Goal: Information Seeking & Learning: Learn about a topic

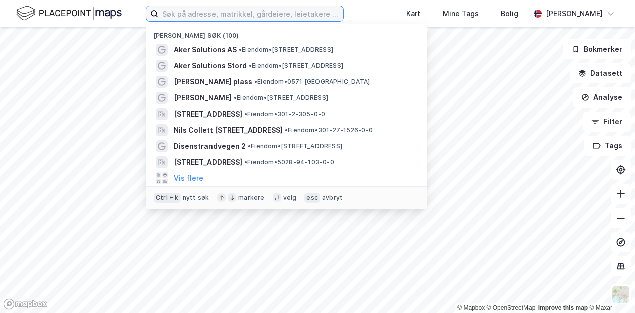
click at [187, 14] on input at bounding box center [250, 13] width 185 height 15
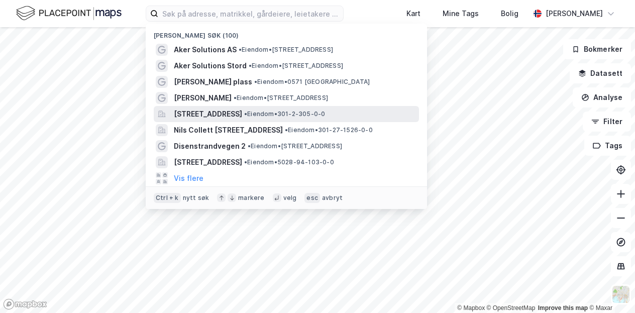
click at [206, 116] on span "[STREET_ADDRESS]" at bounding box center [208, 114] width 68 height 12
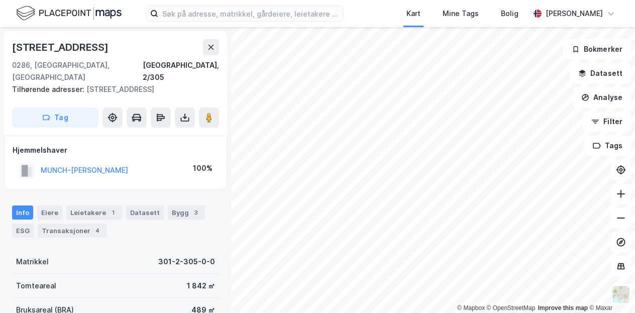
click at [99, 49] on div "[STREET_ADDRESS]" at bounding box center [61, 47] width 98 height 16
click at [174, 13] on input at bounding box center [250, 13] width 185 height 15
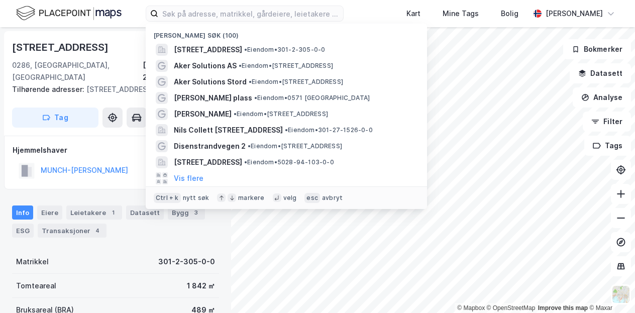
click at [108, 45] on div "[STREET_ADDRESS]" at bounding box center [61, 47] width 98 height 16
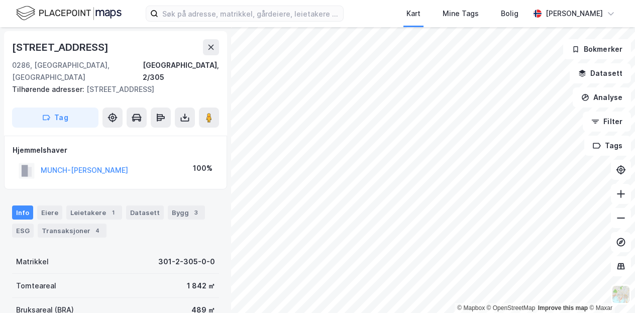
click at [104, 46] on div "[STREET_ADDRESS]" at bounding box center [61, 47] width 98 height 16
click at [218, 13] on input at bounding box center [250, 13] width 185 height 15
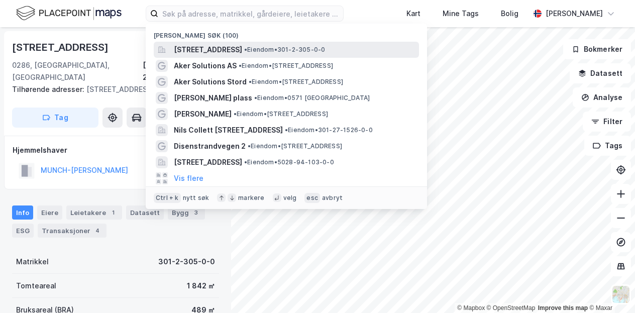
click at [236, 47] on span "[STREET_ADDRESS]" at bounding box center [208, 50] width 68 height 12
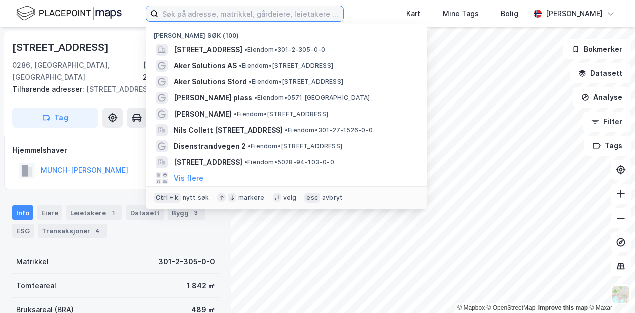
click at [214, 14] on input at bounding box center [250, 13] width 185 height 15
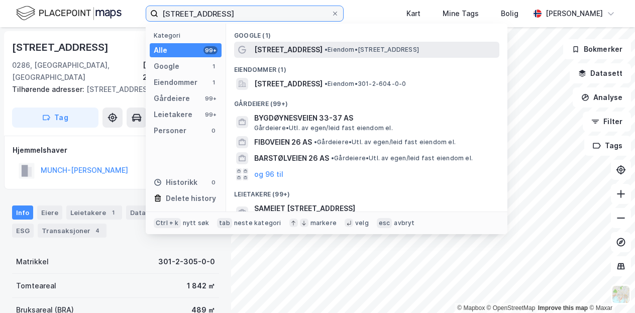
type input "[STREET_ADDRESS]"
click at [315, 49] on span "[STREET_ADDRESS]" at bounding box center [288, 50] width 68 height 12
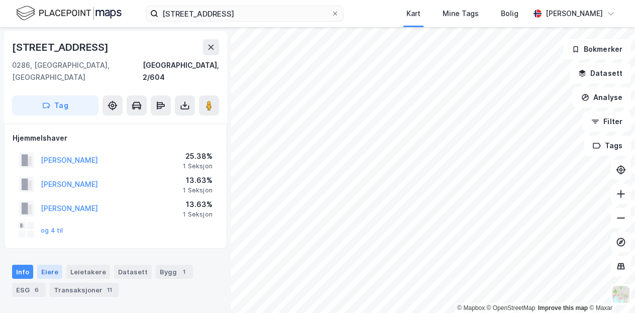
click at [45, 265] on div "Eiere" at bounding box center [49, 272] width 25 height 14
drag, startPoint x: 45, startPoint y: 263, endPoint x: 160, endPoint y: 272, distance: 115.9
click at [160, 272] on div "Info [PERSON_NAME] Datasett Bygg 1 ESG 6 Transaksjoner 11" at bounding box center [115, 281] width 207 height 32
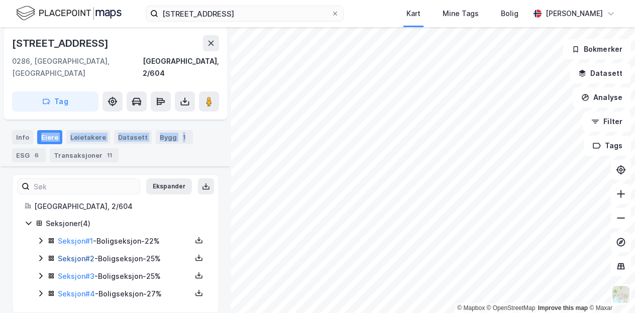
click at [75, 254] on link "Seksjon # 2" at bounding box center [76, 258] width 37 height 9
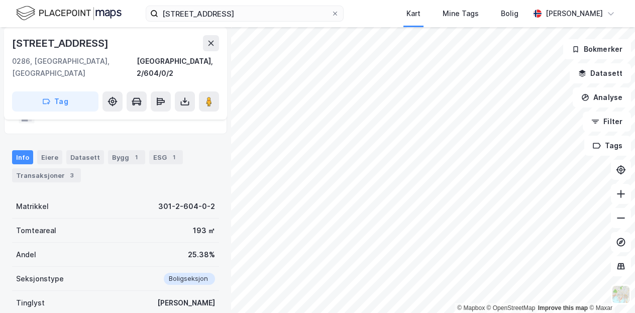
scroll to position [123, 0]
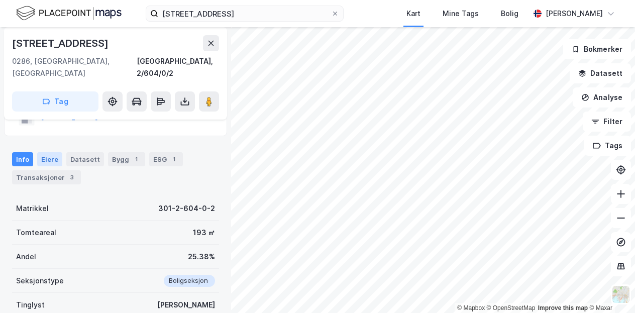
click at [45, 152] on div "Eiere" at bounding box center [49, 159] width 25 height 14
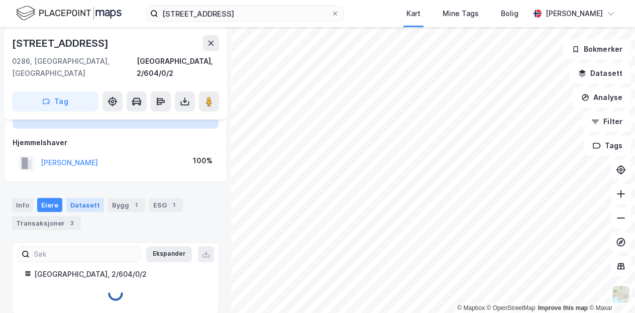
scroll to position [90, 0]
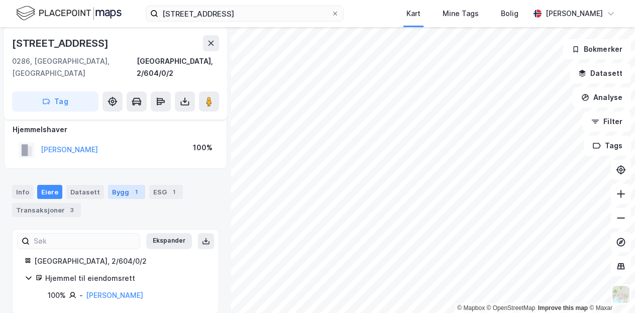
click at [121, 185] on div "Bygg 1" at bounding box center [126, 192] width 37 height 14
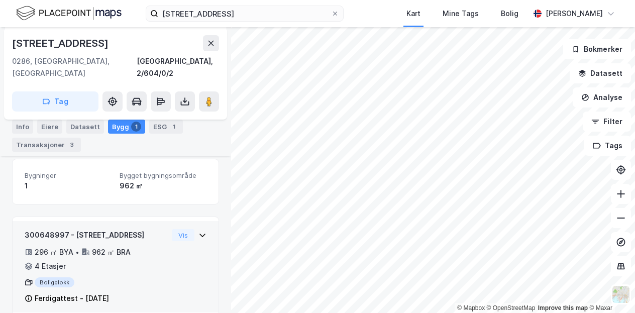
scroll to position [163, 0]
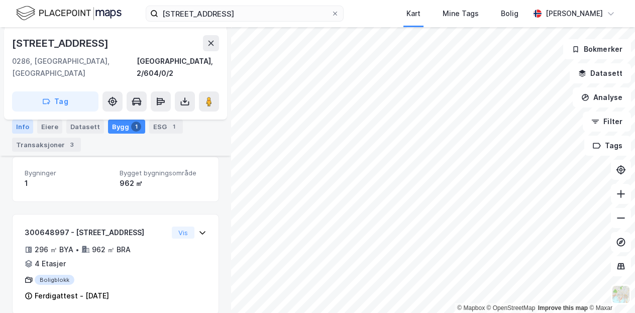
click at [21, 125] on div "Info" at bounding box center [22, 127] width 21 height 14
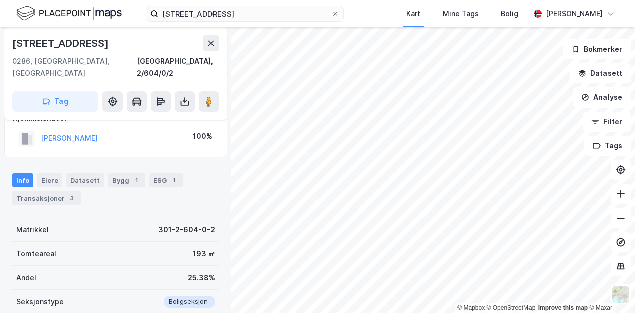
scroll to position [100, 0]
click at [48, 174] on div "Eiere" at bounding box center [49, 181] width 25 height 14
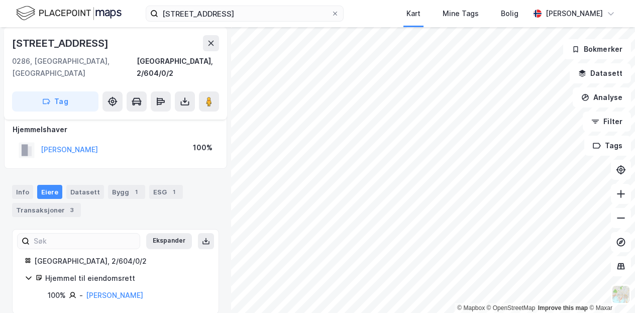
click at [30, 276] on icon at bounding box center [29, 278] width 6 height 4
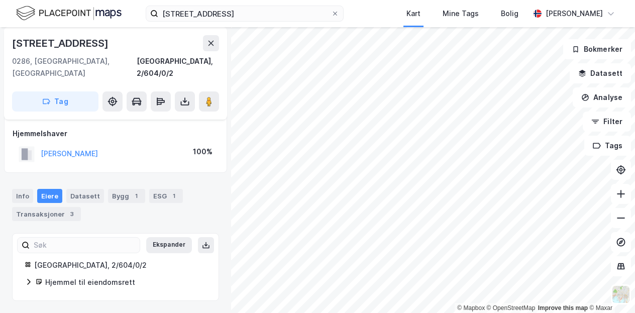
scroll to position [73, 0]
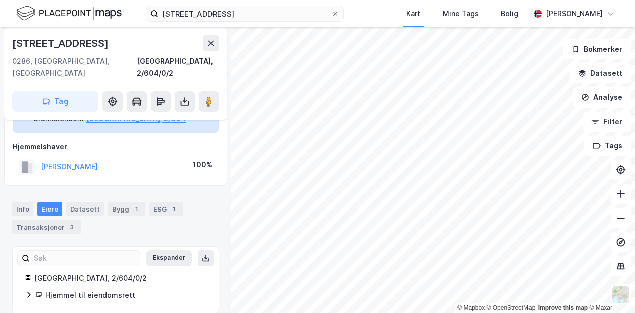
click at [52, 272] on div "[GEOGRAPHIC_DATA], 2/604/0/2" at bounding box center [120, 278] width 172 height 12
click at [166, 250] on button "Ekspander" at bounding box center [169, 258] width 46 height 16
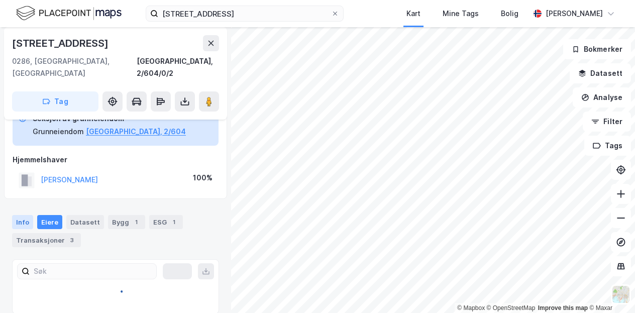
click at [19, 215] on div "Info" at bounding box center [22, 222] width 21 height 14
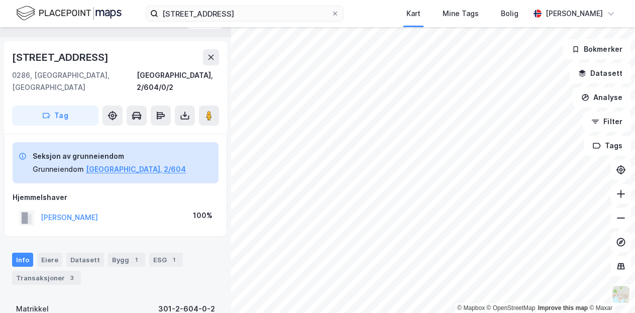
scroll to position [21, 0]
click at [0, 0] on button "[PERSON_NAME]" at bounding box center [0, 0] width 0 height 0
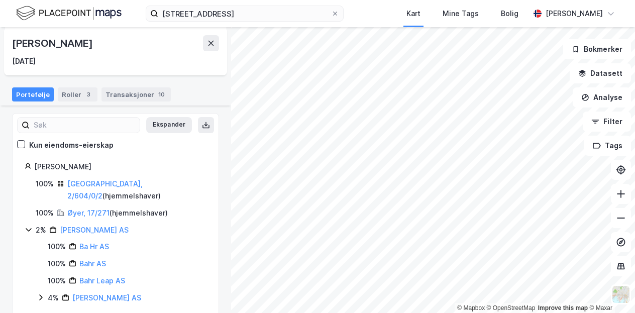
scroll to position [94, 0]
click at [77, 94] on div "Roller 3" at bounding box center [78, 94] width 40 height 14
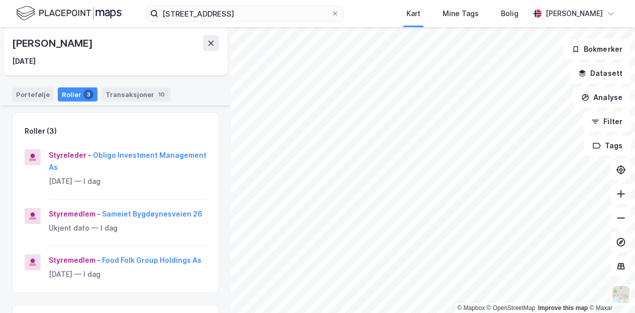
scroll to position [94, 0]
click at [0, 0] on button "Obligo Investment Management As" at bounding box center [0, 0] width 0 height 0
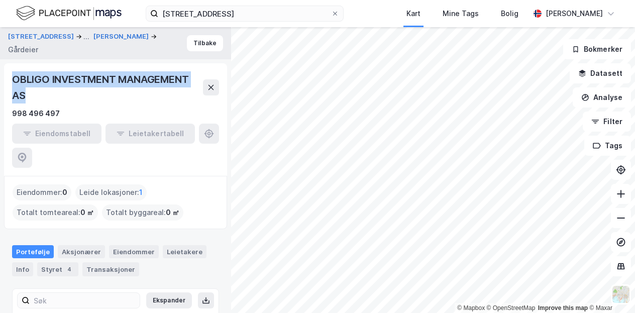
drag, startPoint x: 13, startPoint y: 79, endPoint x: 27, endPoint y: 89, distance: 17.3
click at [27, 89] on div "OBLIGO INVESTMENT MANAGEMENT AS" at bounding box center [107, 87] width 191 height 32
copy div "OBLIGO INVESTMENT MANAGEMENT AS"
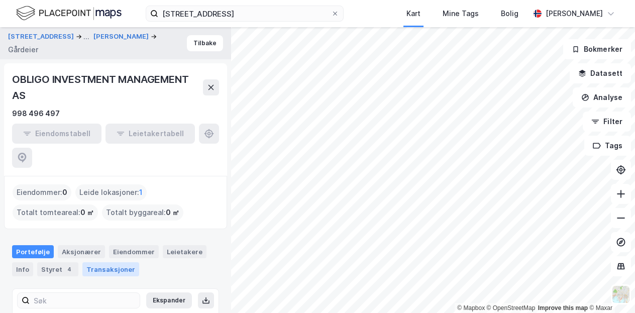
click at [109, 262] on div "Transaksjoner" at bounding box center [110, 269] width 57 height 14
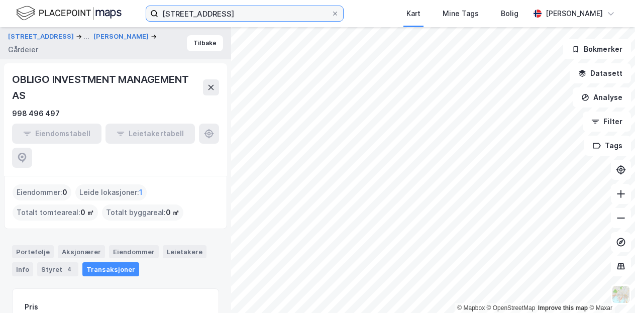
click at [253, 16] on input "[STREET_ADDRESS]" at bounding box center [244, 13] width 173 height 15
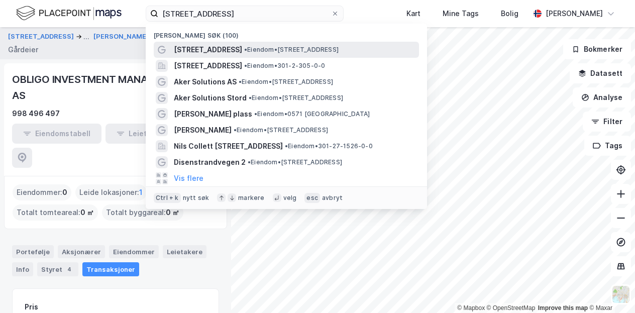
click at [192, 48] on span "[STREET_ADDRESS]" at bounding box center [208, 50] width 68 height 12
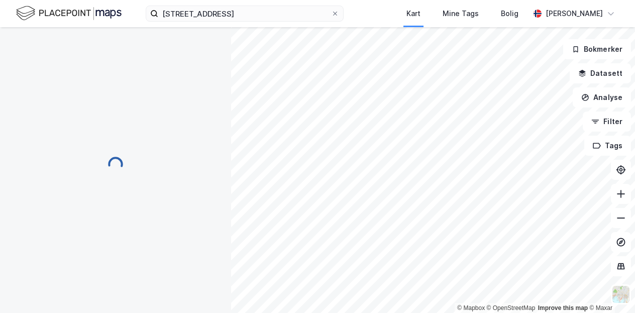
scroll to position [21, 0]
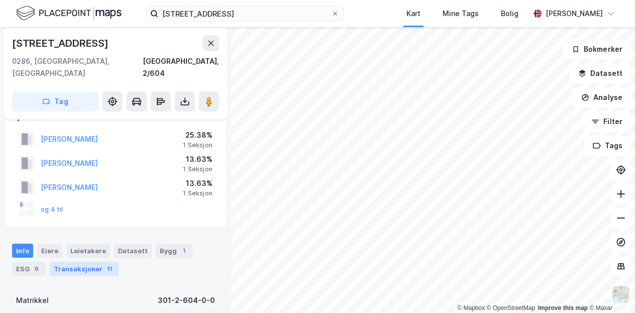
click at [71, 262] on div "Transaksjoner 11" at bounding box center [84, 269] width 69 height 14
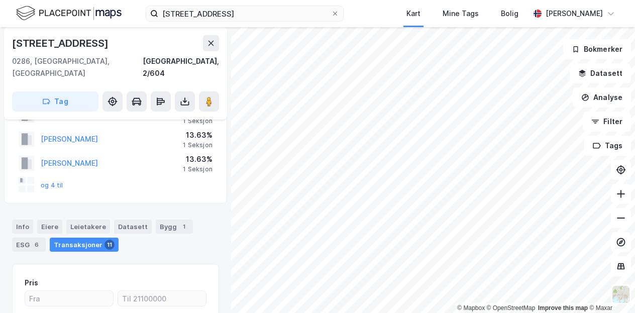
scroll to position [44, 0]
